Goal: Task Accomplishment & Management: Manage account settings

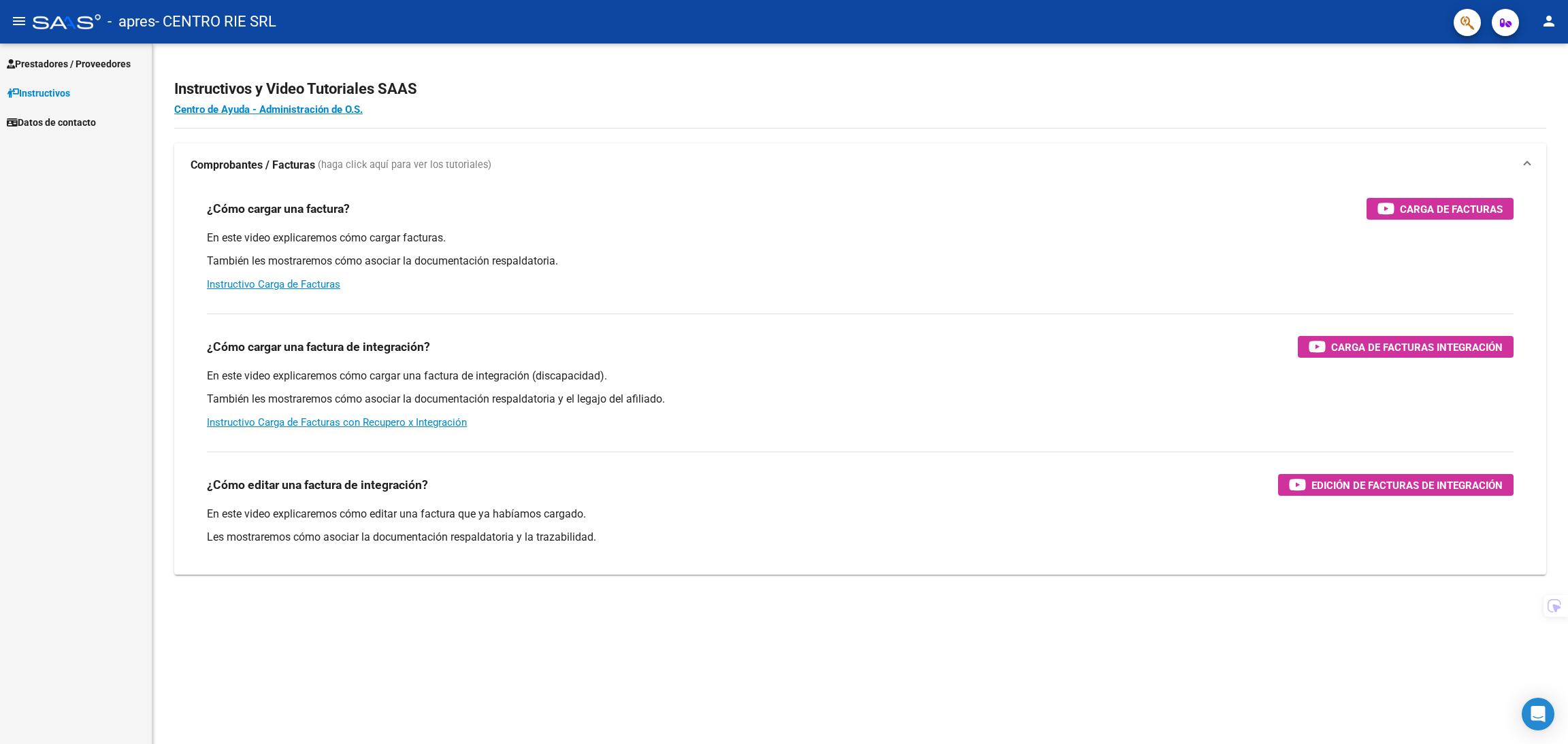
click at [55, 66] on span "Prestadores / Proveedores" at bounding box center [69, 63] width 124 height 15
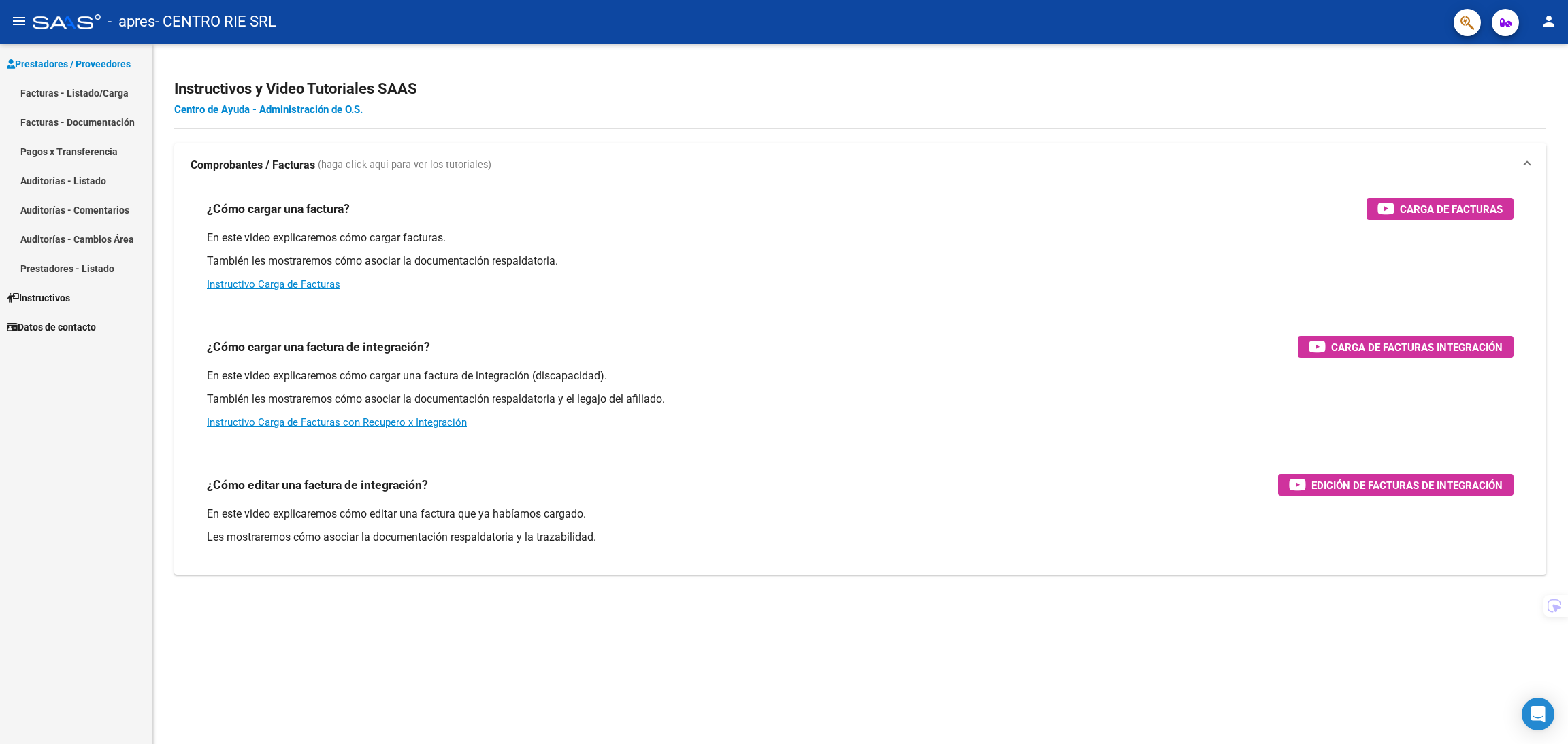
click at [63, 93] on link "Facturas - Listado/Carga" at bounding box center [76, 93] width 152 height 30
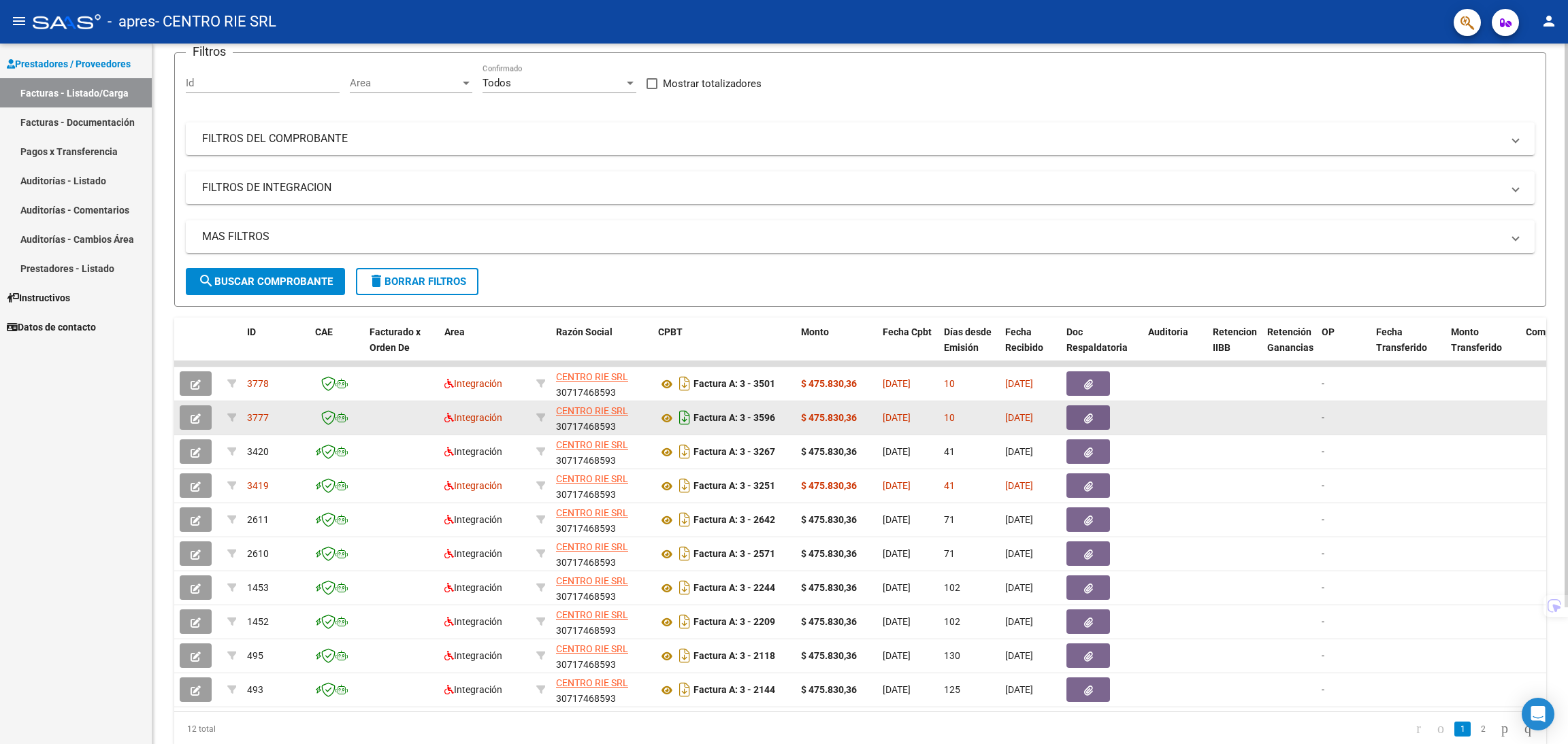
drag, startPoint x: 688, startPoint y: 384, endPoint x: 683, endPoint y: 440, distance: 56.2
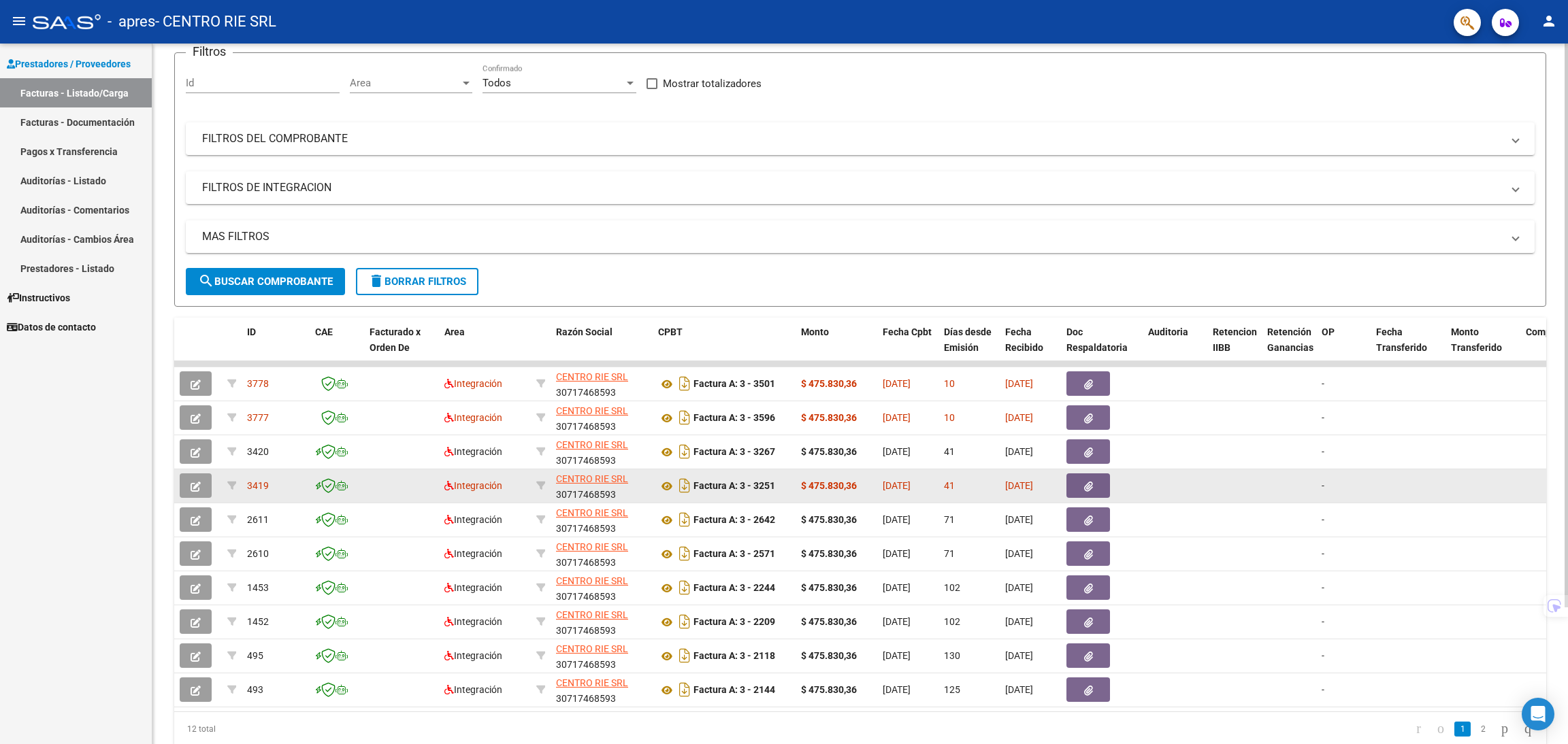
scroll to position [137, 0]
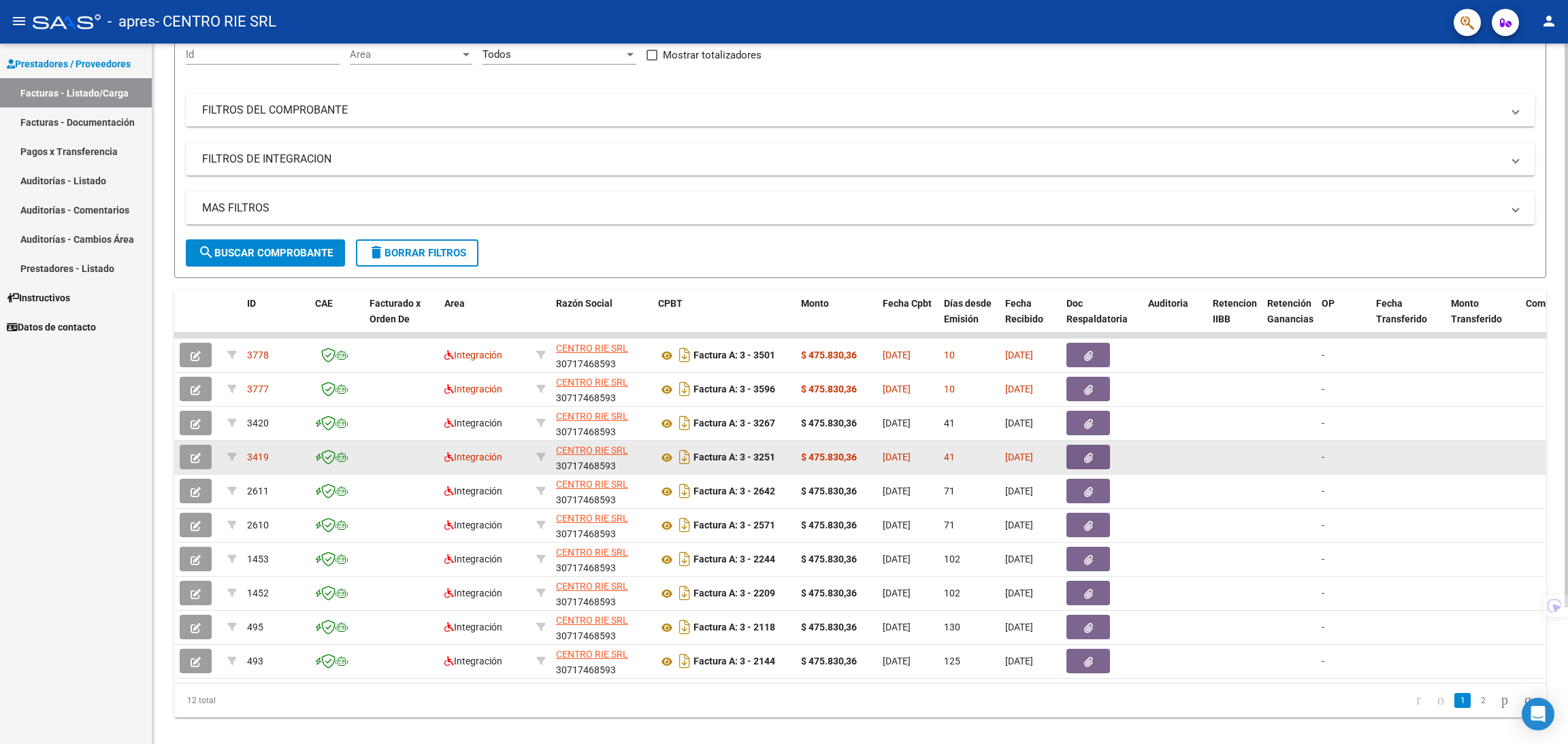
click at [195, 453] on icon "button" at bounding box center [196, 458] width 10 height 10
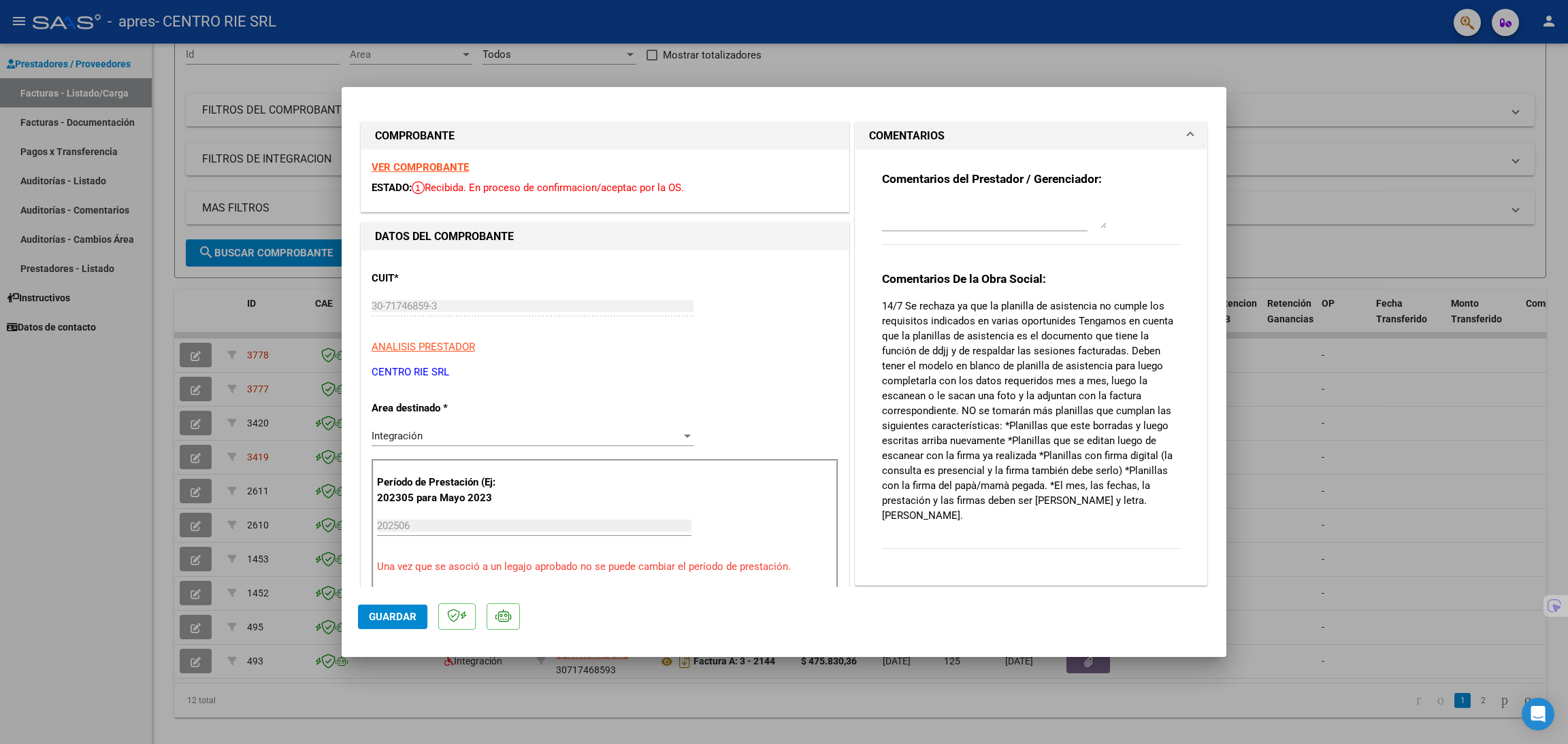
drag, startPoint x: 851, startPoint y: 316, endPoint x: 871, endPoint y: 400, distance: 86.3
drag, startPoint x: 1125, startPoint y: 347, endPoint x: 1150, endPoint y: 502, distance: 157.0
click at [1150, 502] on p "14/7 Se rechaza ya que la planilla de asistencia no cumple los requisitos indic…" at bounding box center [1031, 411] width 298 height 224
click at [1150, 504] on p "14/7 Se rechaza ya que la planilla de asistencia no cumple los requisitos indic…" at bounding box center [1031, 411] width 298 height 224
drag, startPoint x: 1125, startPoint y: 353, endPoint x: 1141, endPoint y: 511, distance: 158.8
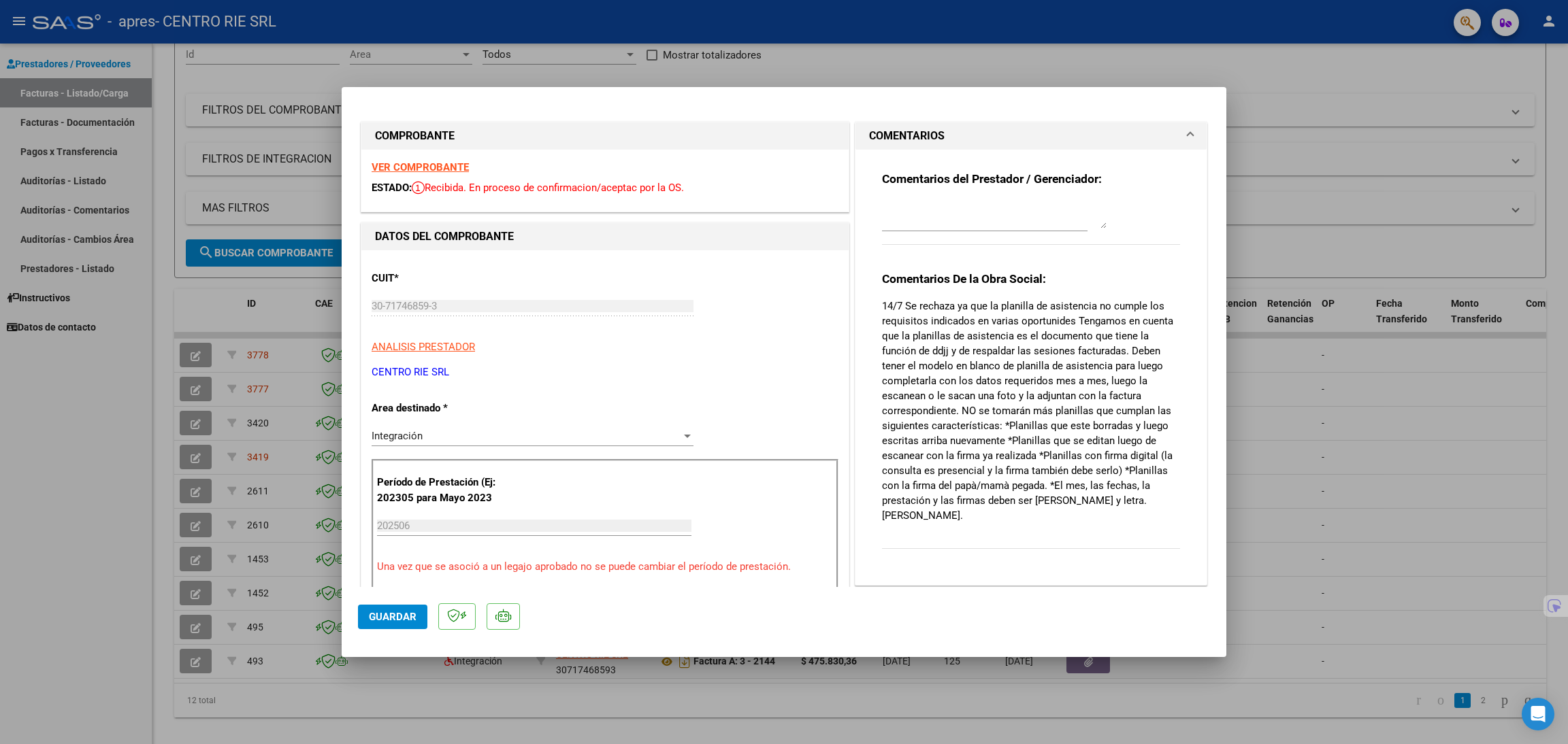
click at [1141, 511] on div "Comentarios De la Obra Social: 14/7 Se rechaza ya que la planilla de asistencia…" at bounding box center [1031, 417] width 298 height 292
copy p "14/7 Se rechaza ya que la planilla de asistencia no cumple los requisitos indic…"
